Goal: Find specific page/section: Find specific page/section

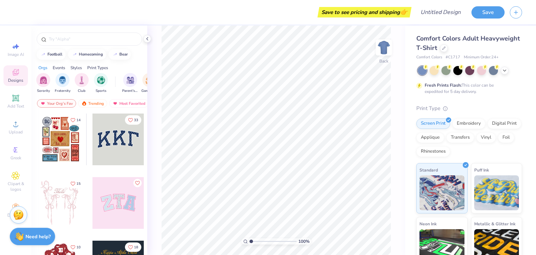
click at [62, 140] on div at bounding box center [61, 139] width 52 height 52
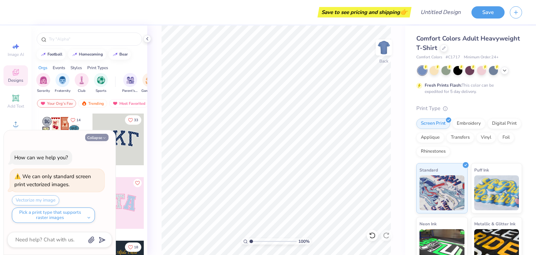
click at [87, 138] on button "Collapse" at bounding box center [96, 137] width 23 height 7
type textarea "x"
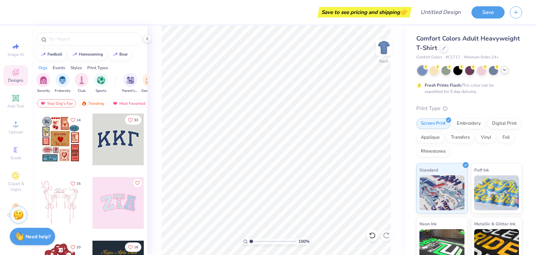
click at [503, 73] on div at bounding box center [505, 70] width 8 height 8
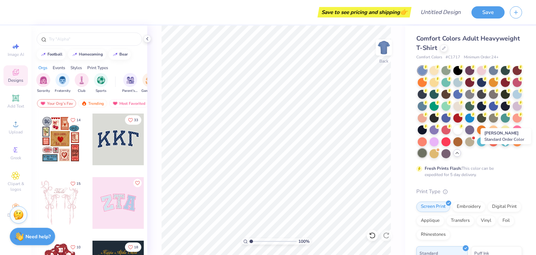
click at [427, 152] on div at bounding box center [422, 152] width 9 height 9
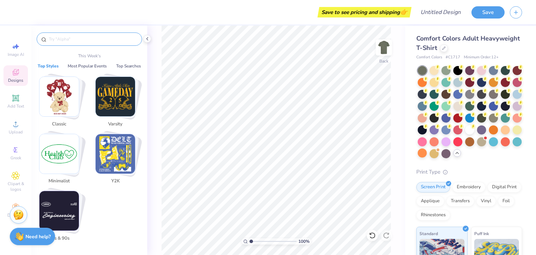
click at [73, 40] on input "text" at bounding box center [92, 39] width 89 height 7
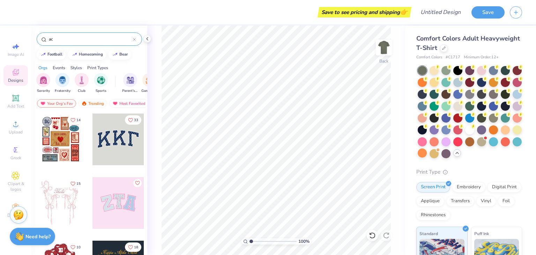
type input "a"
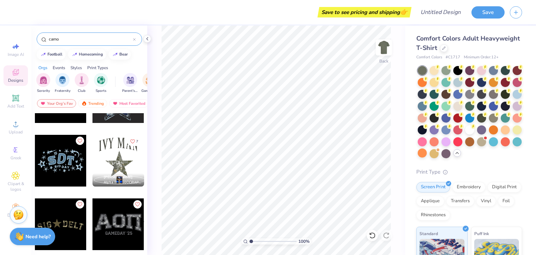
scroll to position [140, 0]
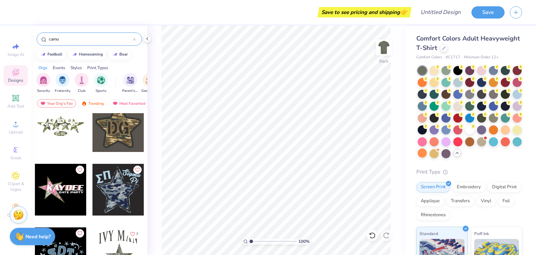
type input "camo"
click at [49, 129] on div at bounding box center [61, 126] width 52 height 52
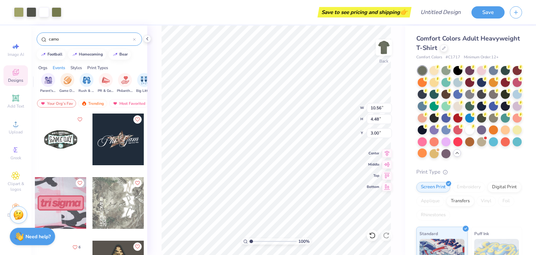
scroll to position [0, 81]
